Goal: Task Accomplishment & Management: Use online tool/utility

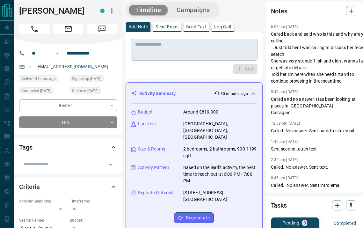
scroll to position [0, 10]
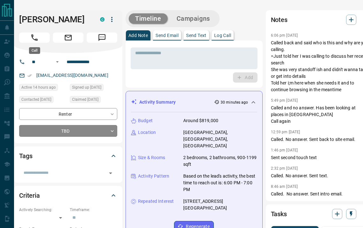
click at [42, 35] on button "Call" at bounding box center [34, 38] width 31 height 10
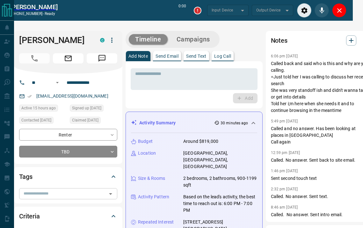
click at [59, 192] on input "text" at bounding box center [63, 193] width 84 height 7
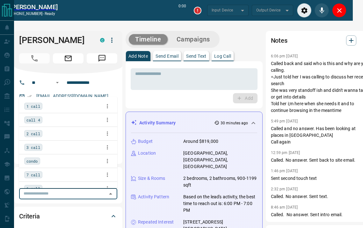
type input "*******"
type input "*"
type input "*******"
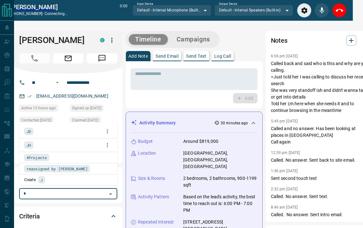
type input "**"
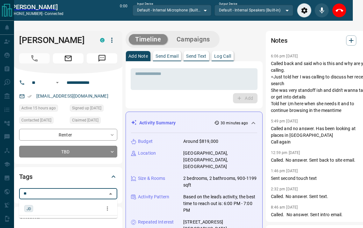
click at [27, 208] on span "JD" at bounding box center [28, 208] width 4 height 6
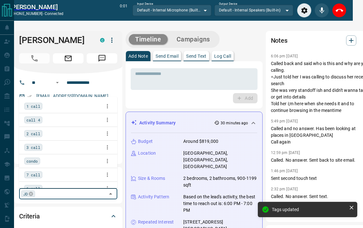
click at [36, 108] on span "1 call" at bounding box center [33, 106] width 14 height 6
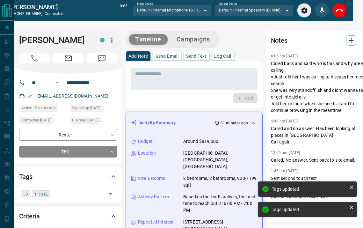
click at [234, 35] on div "Timeline Campaigns" at bounding box center [194, 39] width 137 height 17
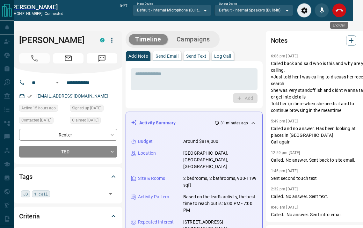
click at [337, 11] on icon "End Call" at bounding box center [340, 11] width 8 height 8
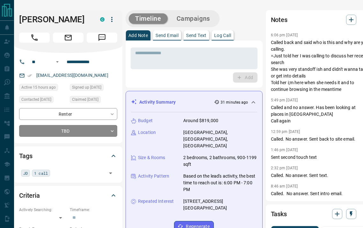
click at [194, 20] on button "Campaigns" at bounding box center [193, 18] width 46 height 11
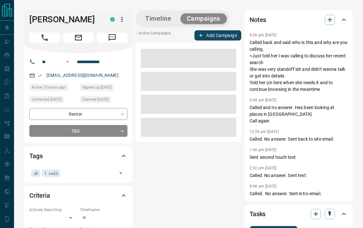
scroll to position [0, 0]
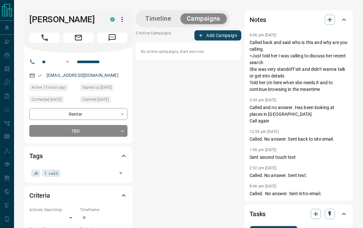
click at [205, 33] on button "Add Campaign" at bounding box center [217, 35] width 47 height 10
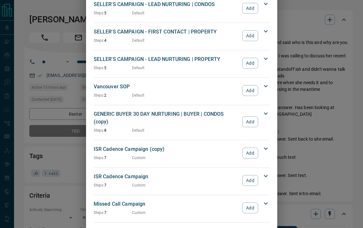
scroll to position [623, 0]
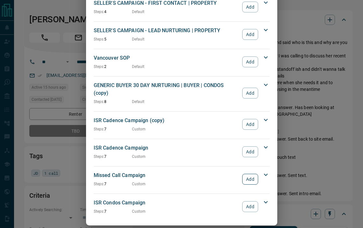
click at [250, 174] on button "Add" at bounding box center [250, 179] width 16 height 11
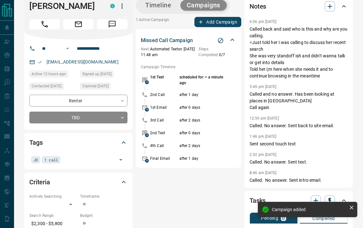
scroll to position [0, 0]
